Goal: Information Seeking & Learning: Learn about a topic

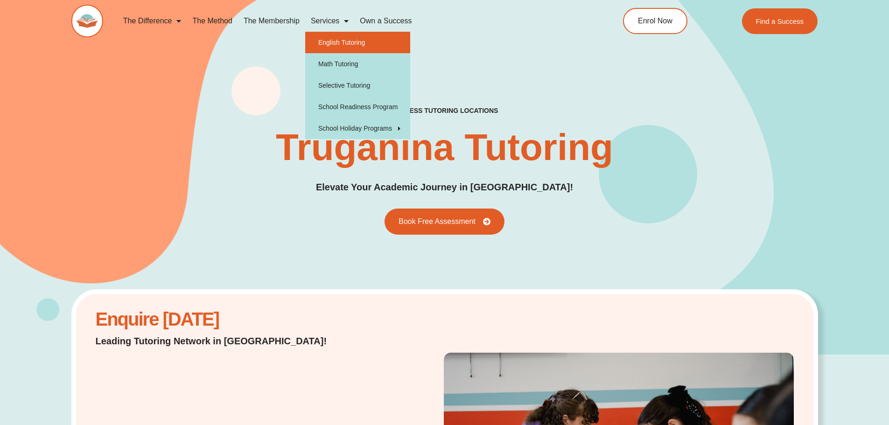
click at [334, 42] on link "English Tutoring" at bounding box center [357, 42] width 105 height 21
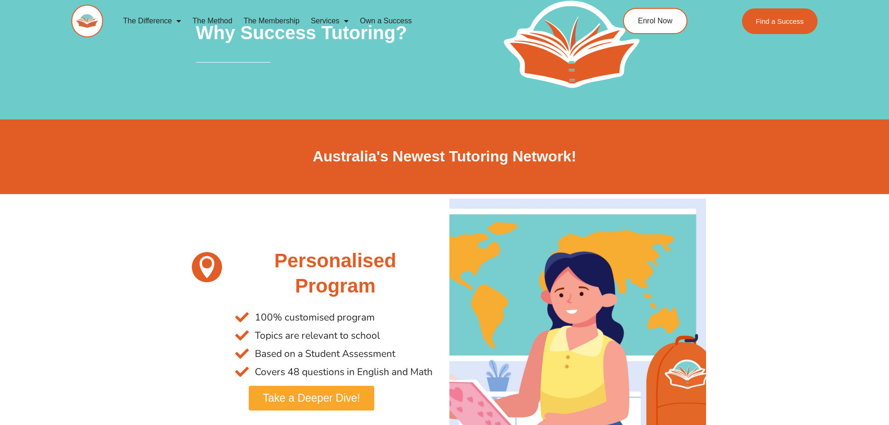
click at [256, 21] on link "The Membership" at bounding box center [271, 20] width 67 height 21
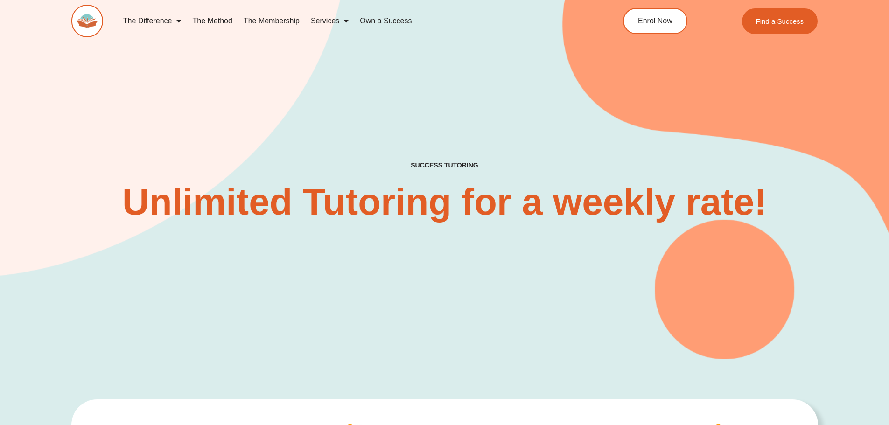
click at [363, 26] on link "Own a Success" at bounding box center [385, 20] width 63 height 21
